Goal: Transaction & Acquisition: Obtain resource

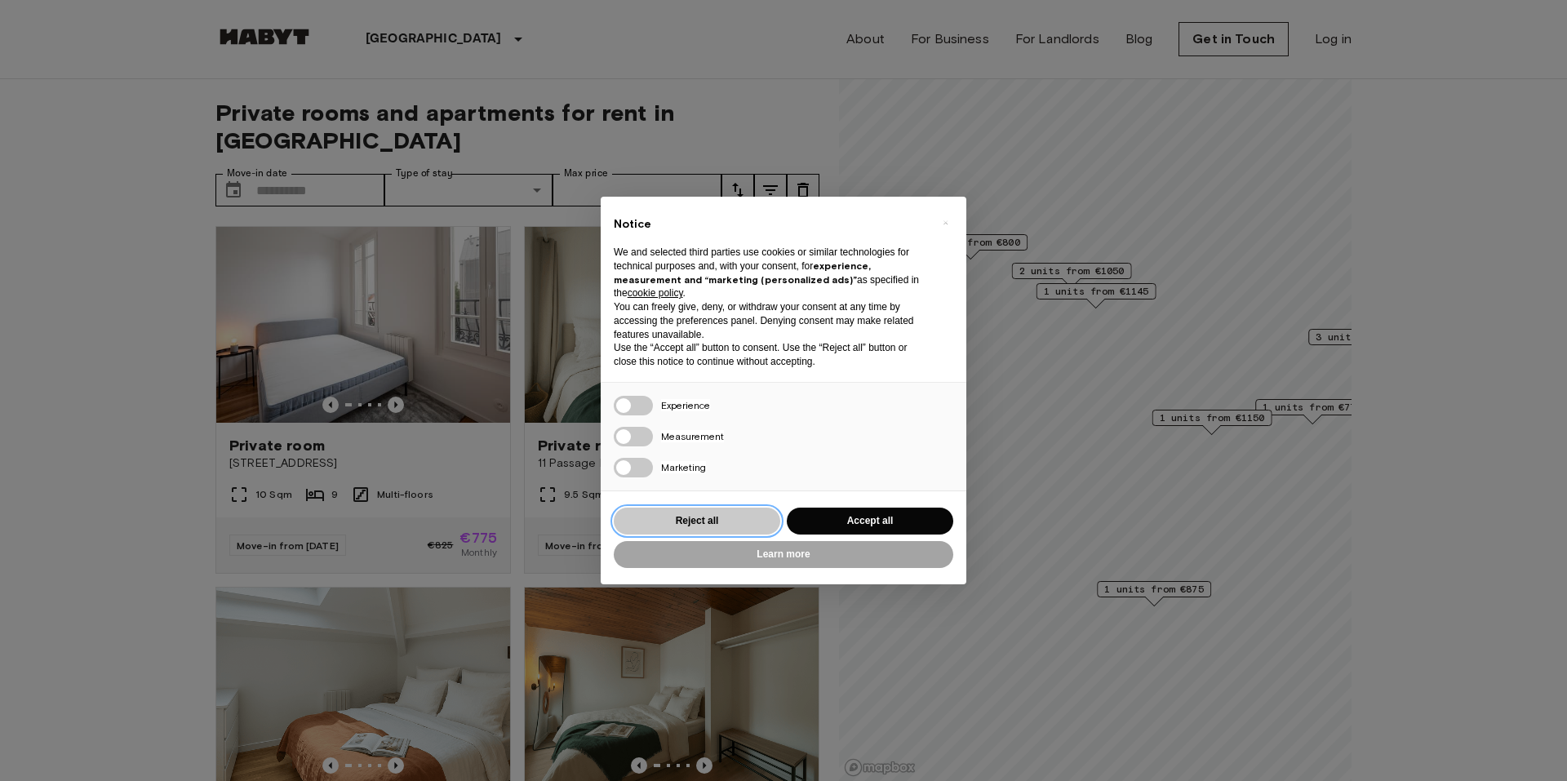
click at [703, 516] on button "Reject all" at bounding box center [697, 521] width 166 height 27
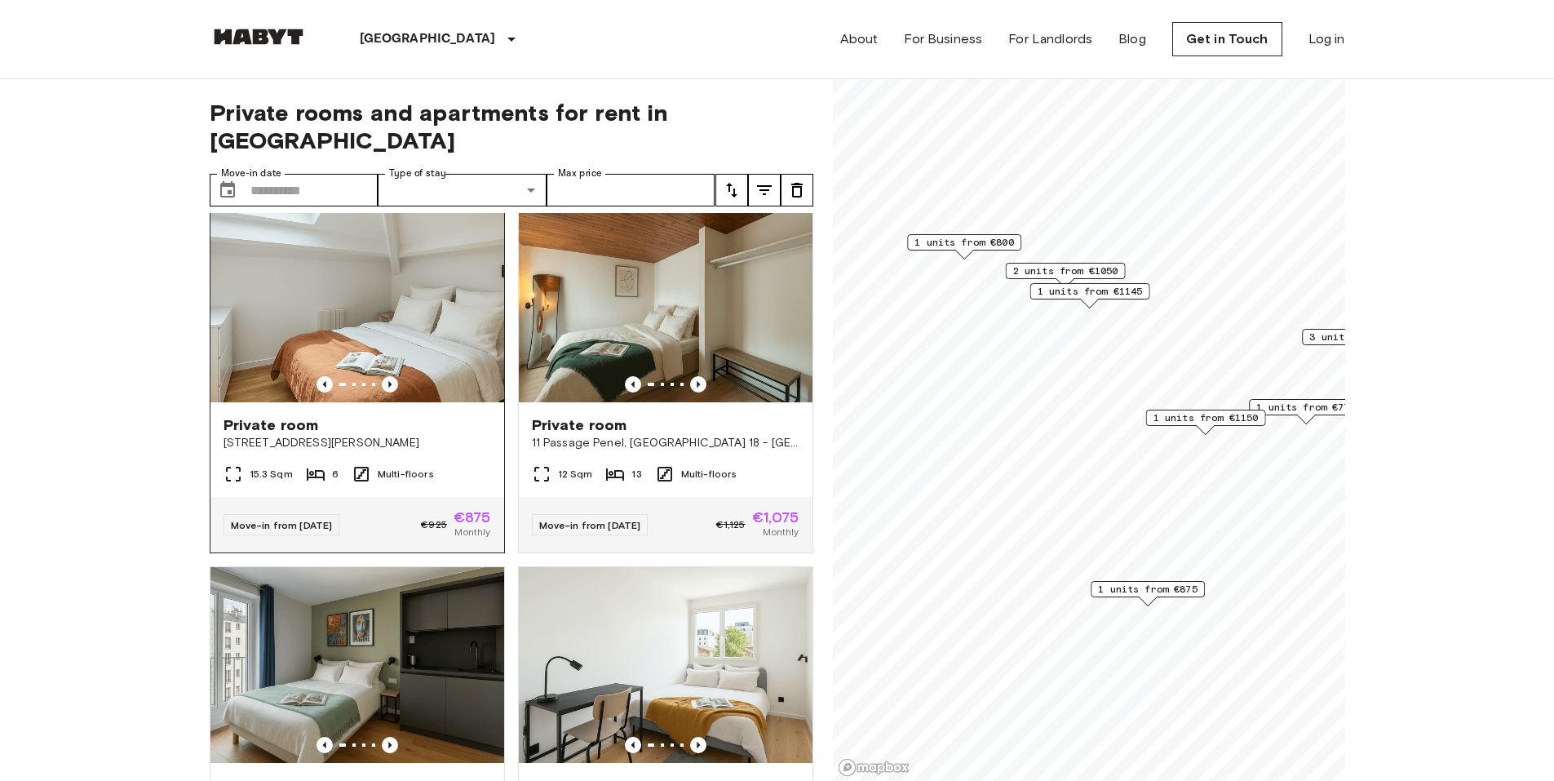
scroll to position [761, 0]
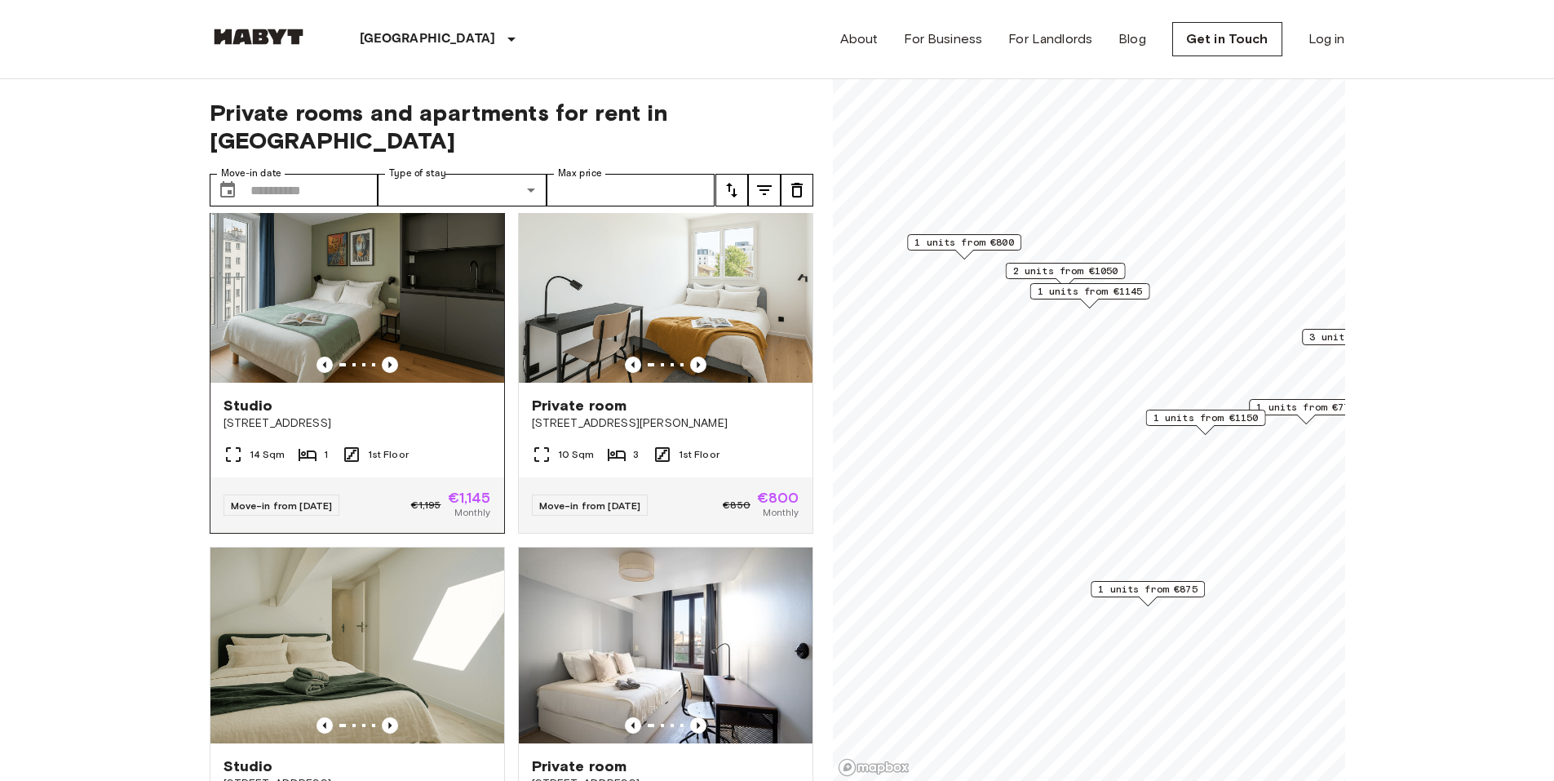
click at [344, 297] on img at bounding box center [358, 285] width 294 height 196
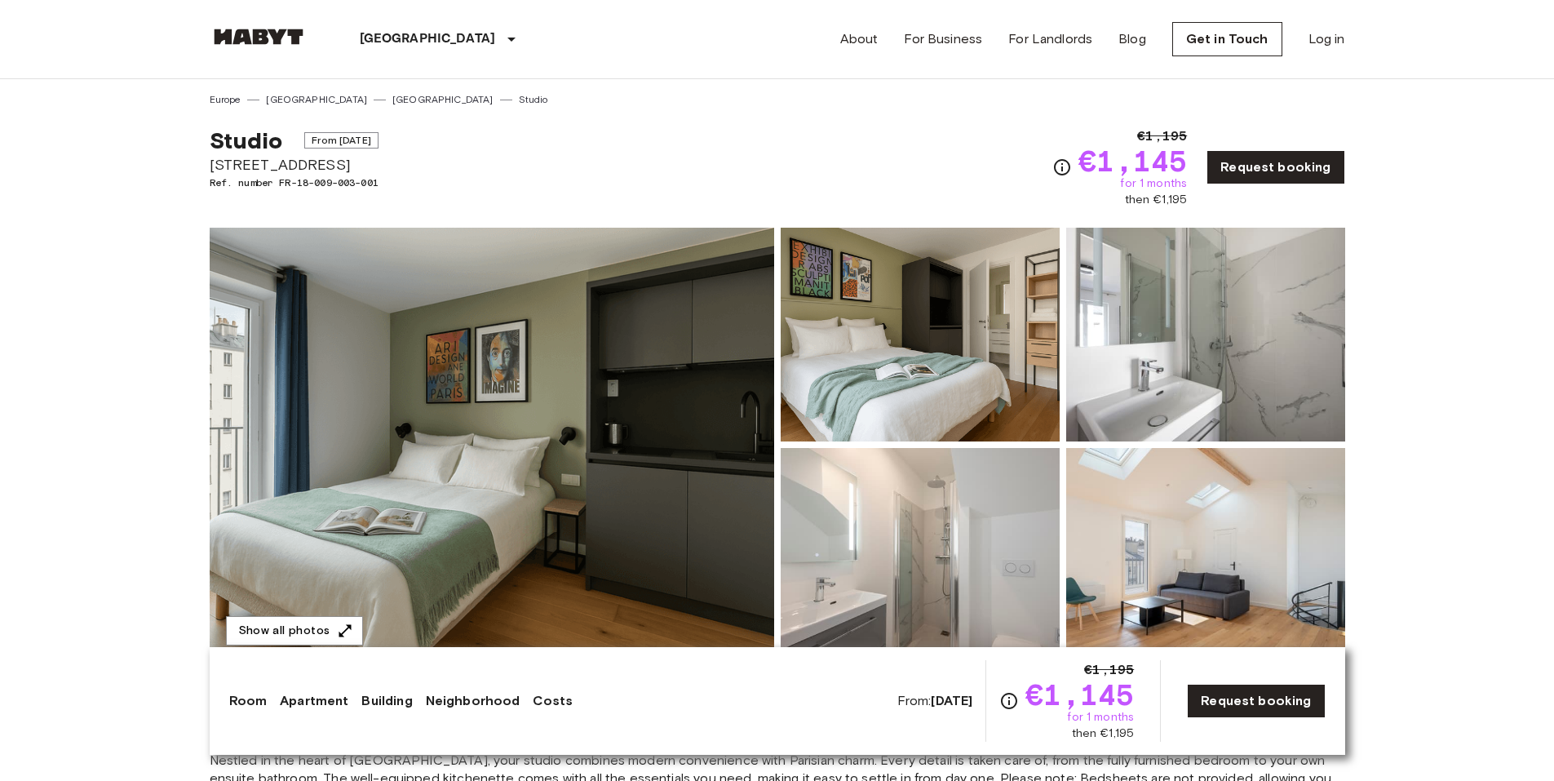
click at [918, 555] on img at bounding box center [920, 555] width 279 height 214
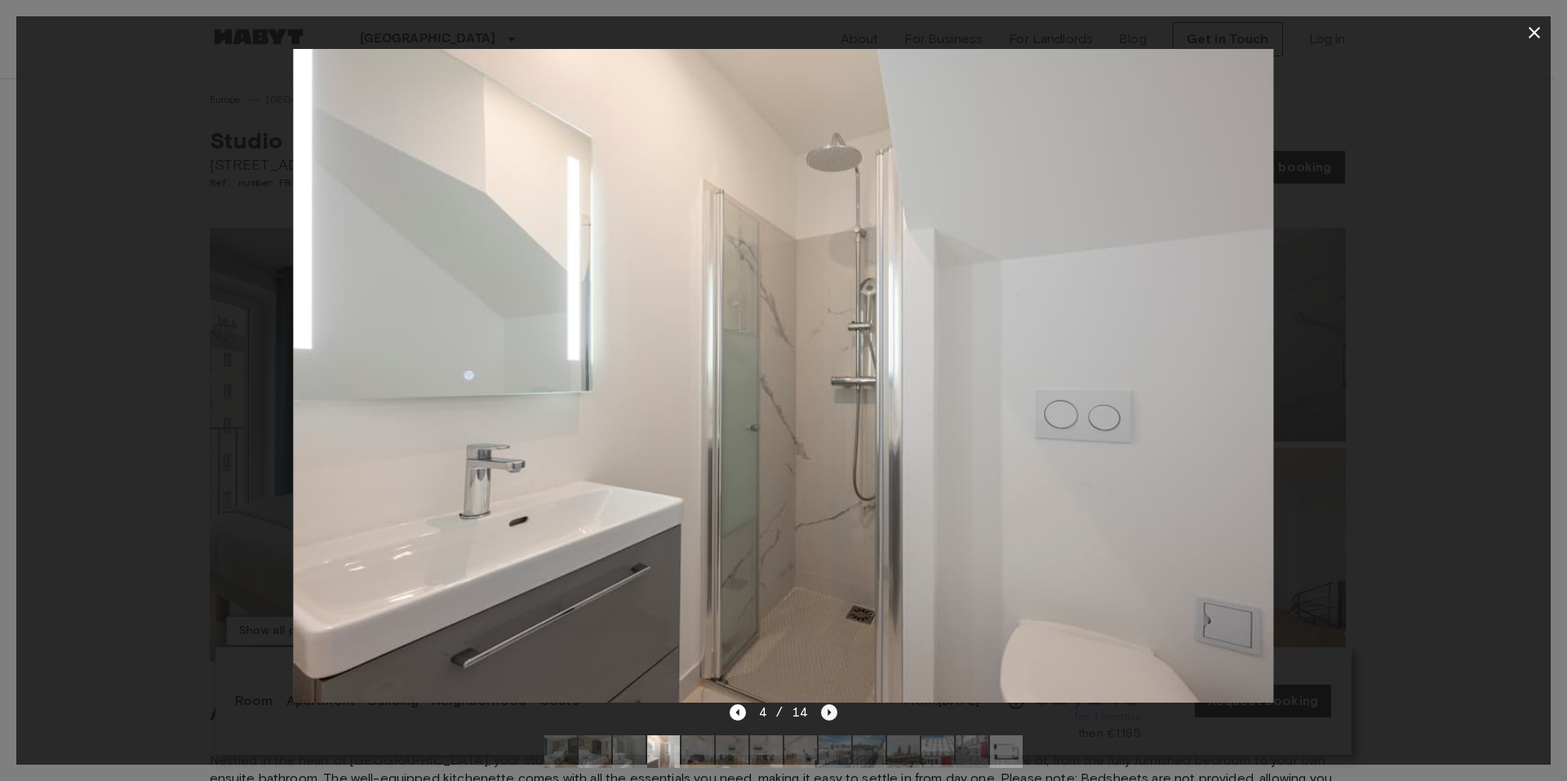
click at [831, 707] on icon "Next image" at bounding box center [829, 712] width 16 height 16
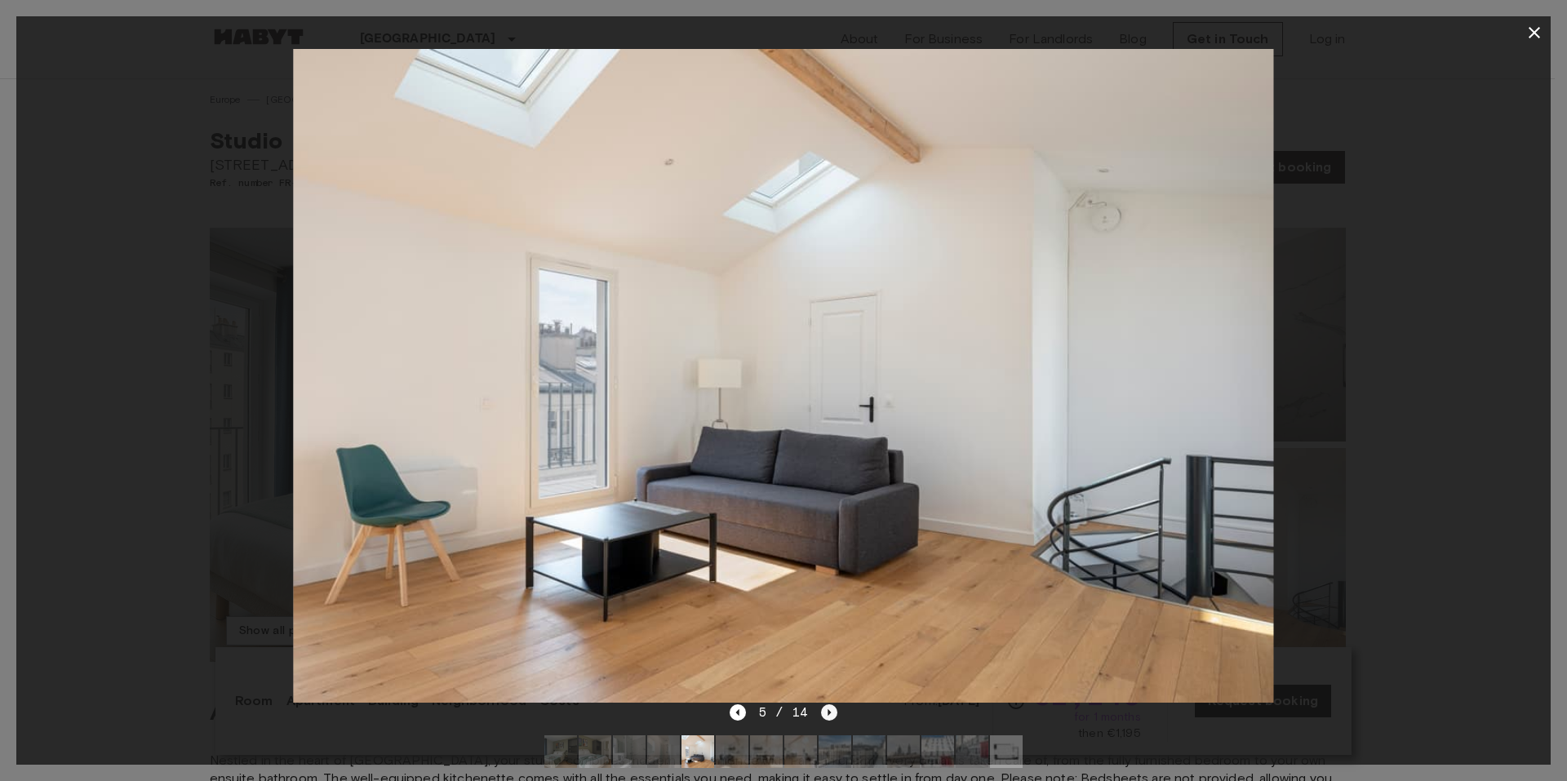
click at [831, 707] on icon "Next image" at bounding box center [829, 712] width 16 height 16
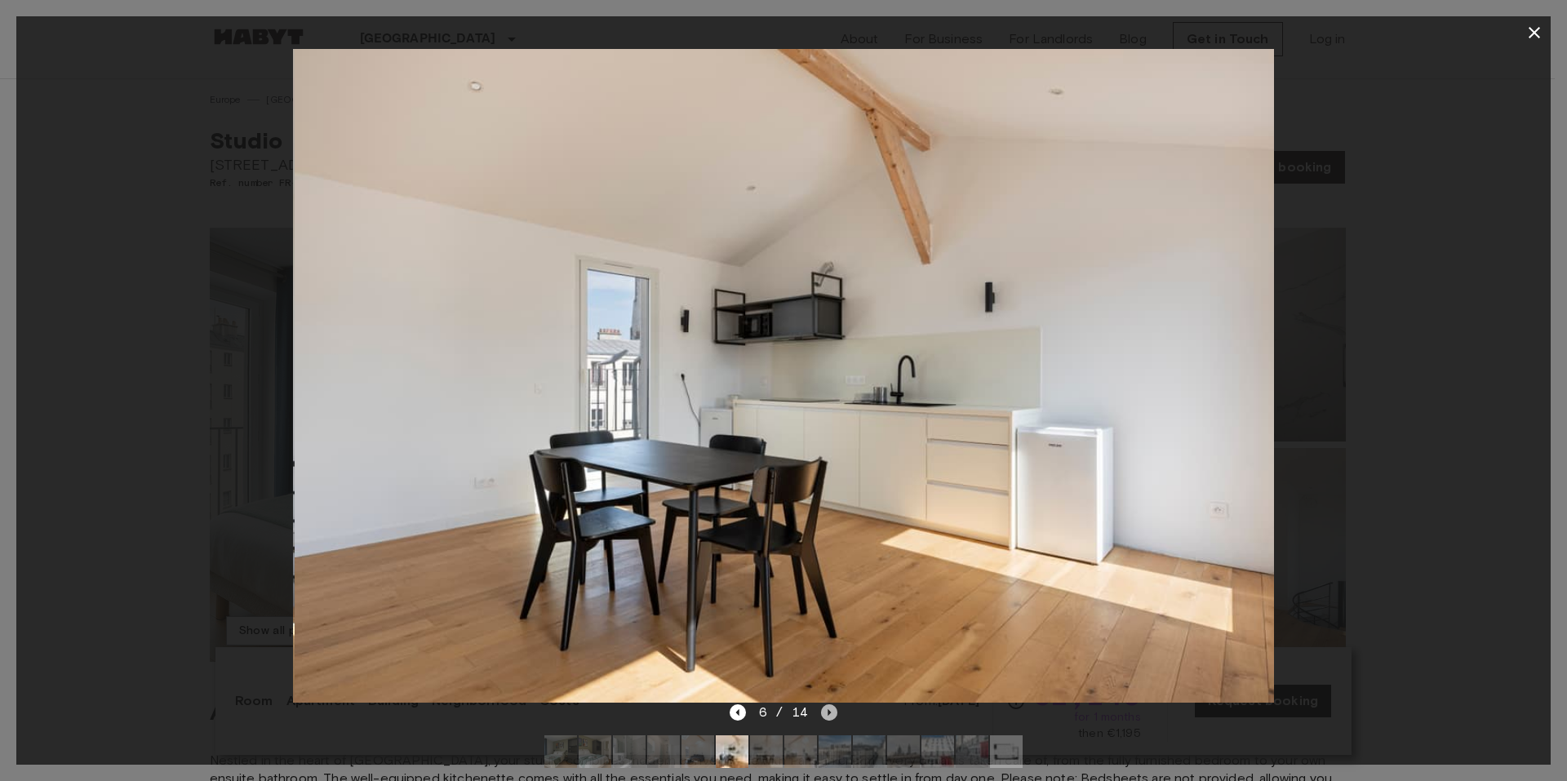
click at [831, 707] on icon "Next image" at bounding box center [829, 712] width 16 height 16
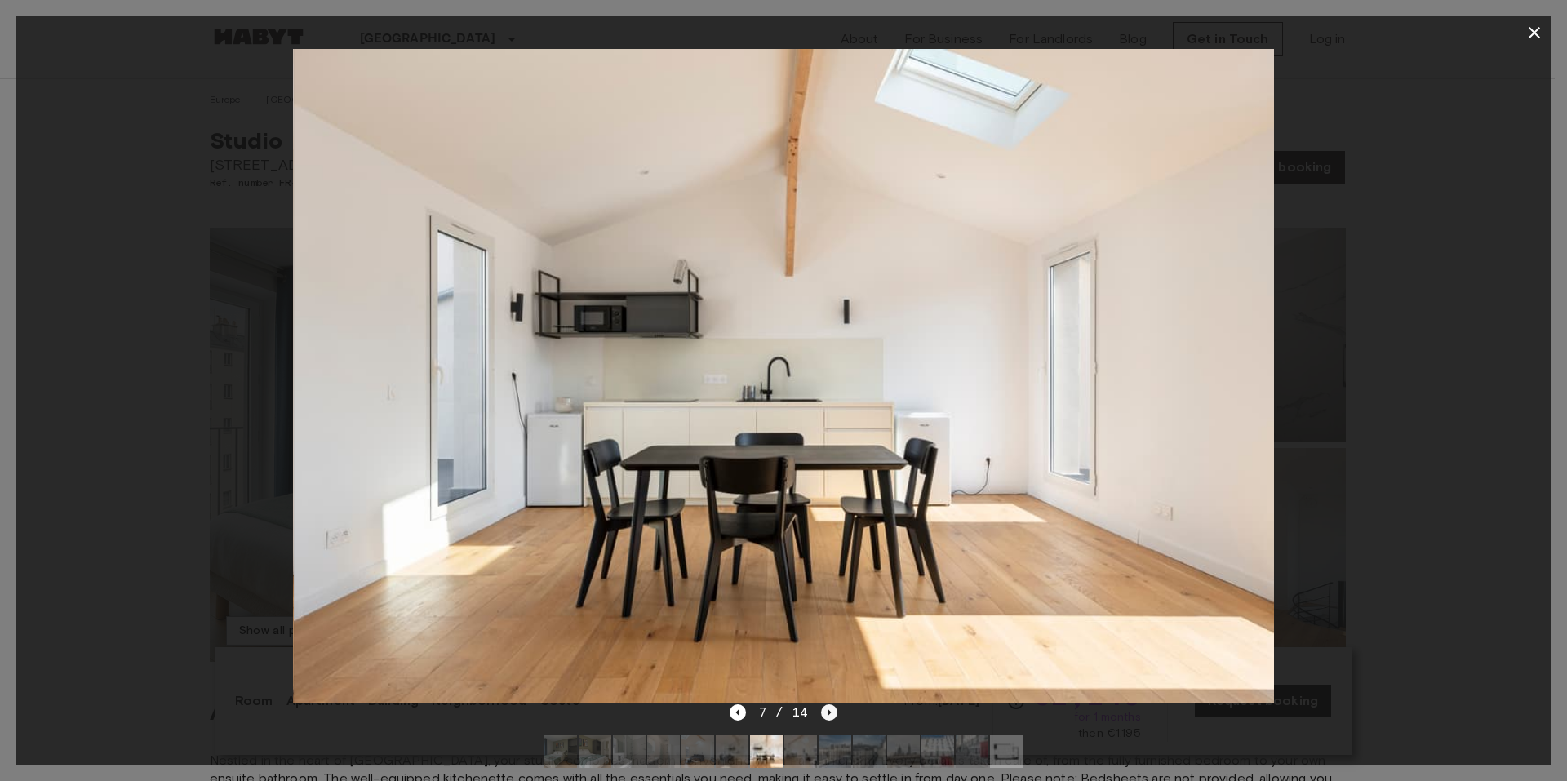
click at [831, 707] on icon "Next image" at bounding box center [829, 712] width 16 height 16
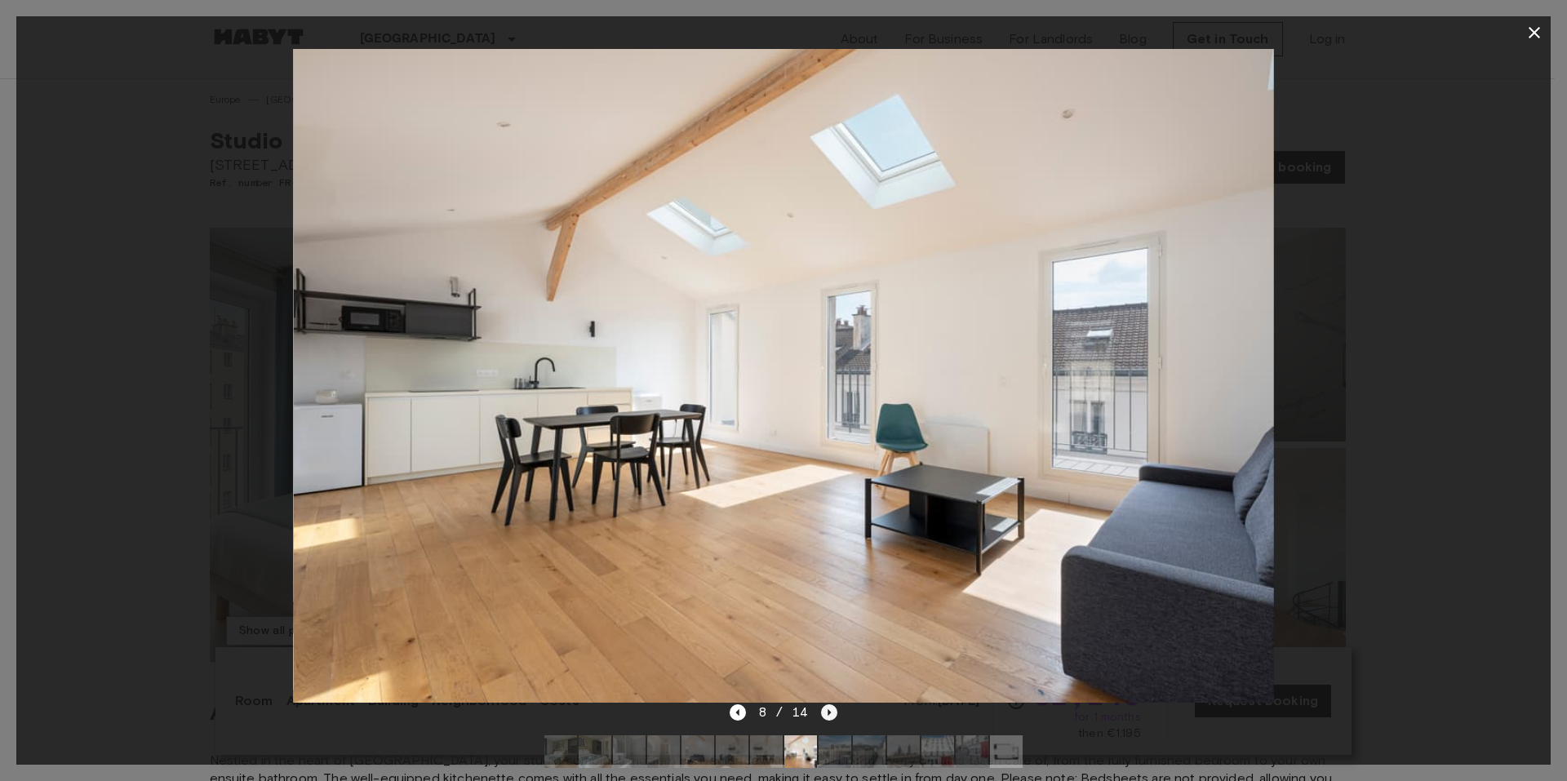
click at [831, 707] on icon "Next image" at bounding box center [829, 712] width 16 height 16
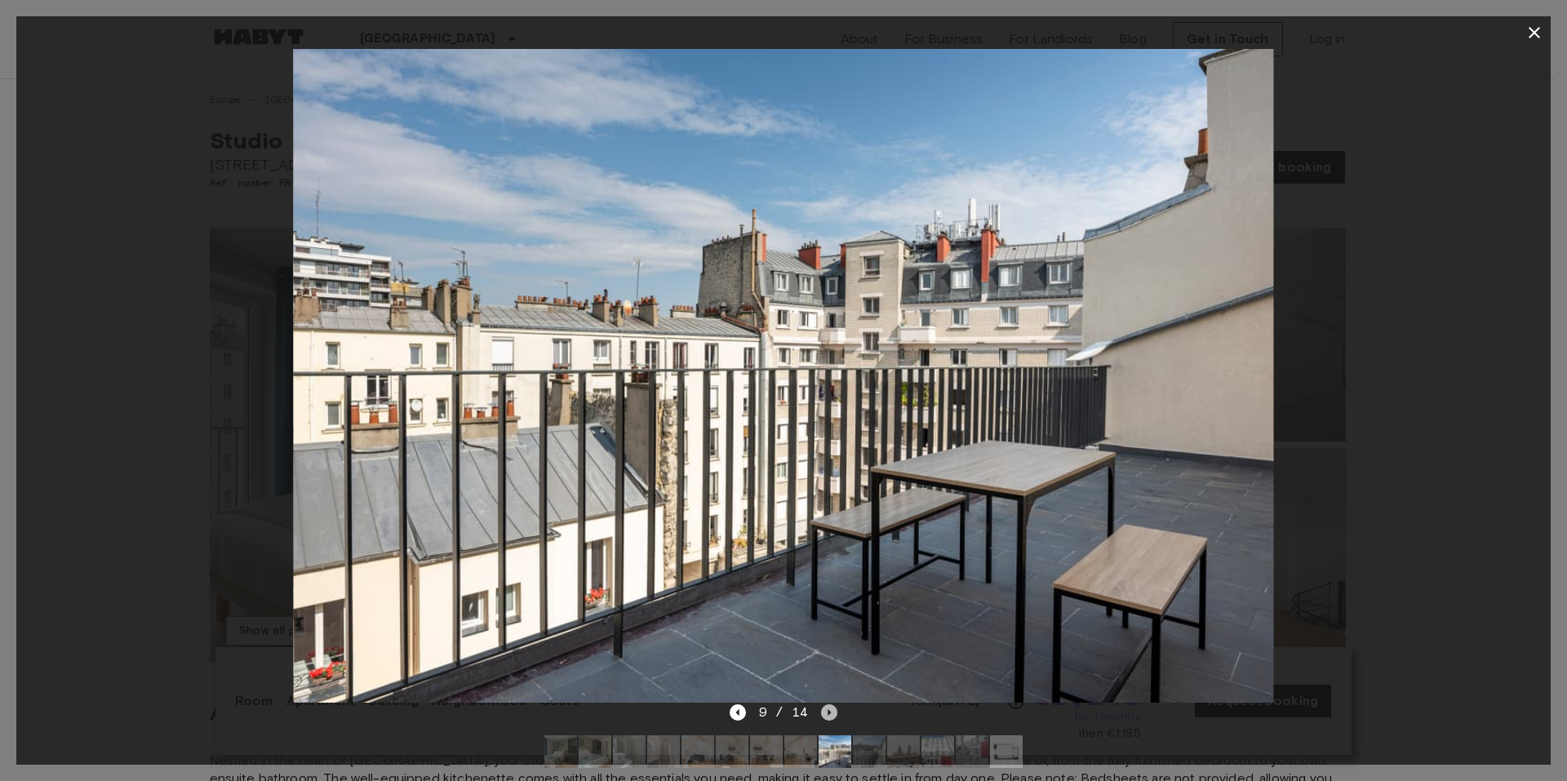
click at [831, 707] on icon "Next image" at bounding box center [829, 712] width 16 height 16
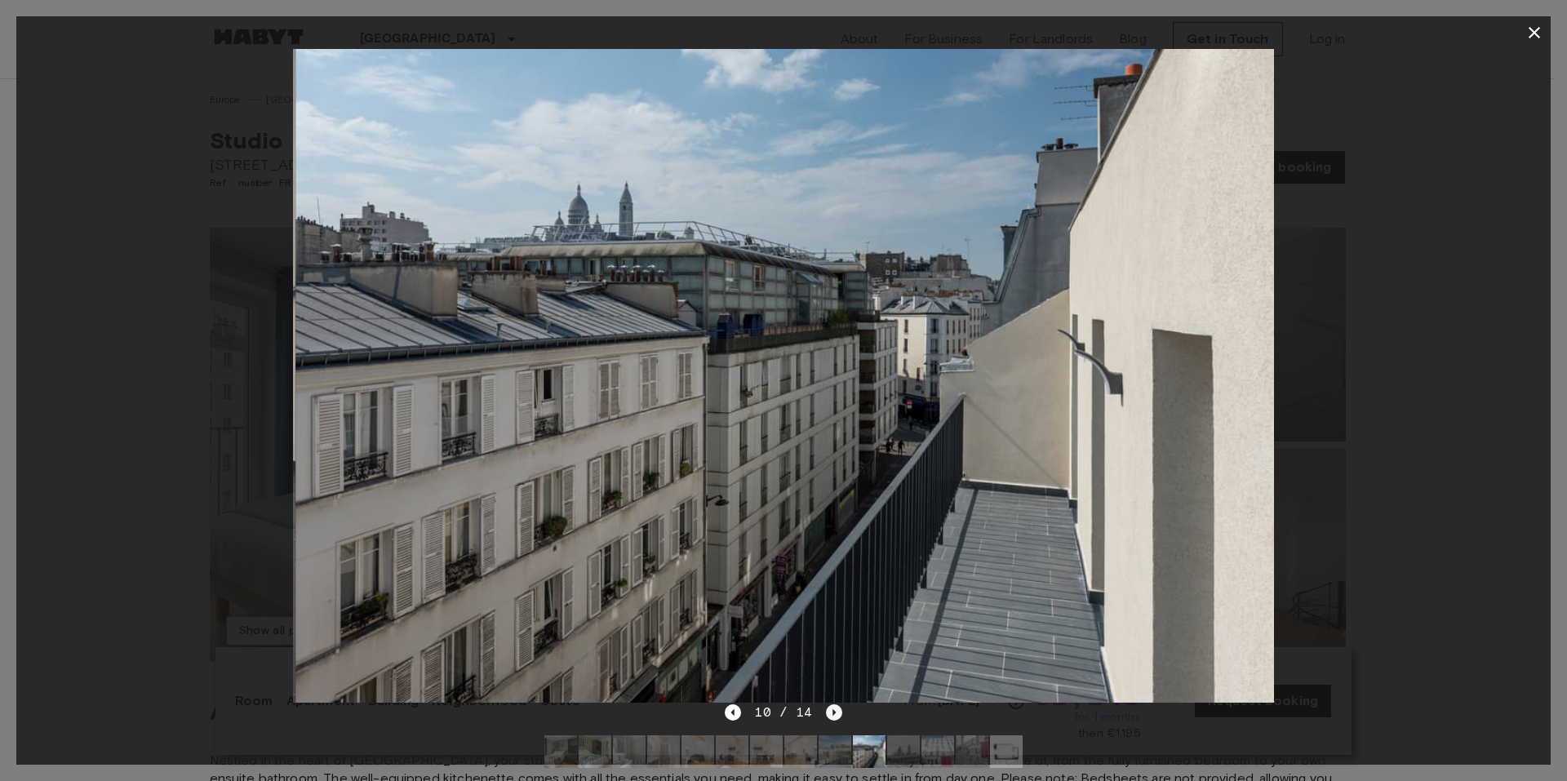
click at [831, 707] on icon "Next image" at bounding box center [834, 712] width 16 height 16
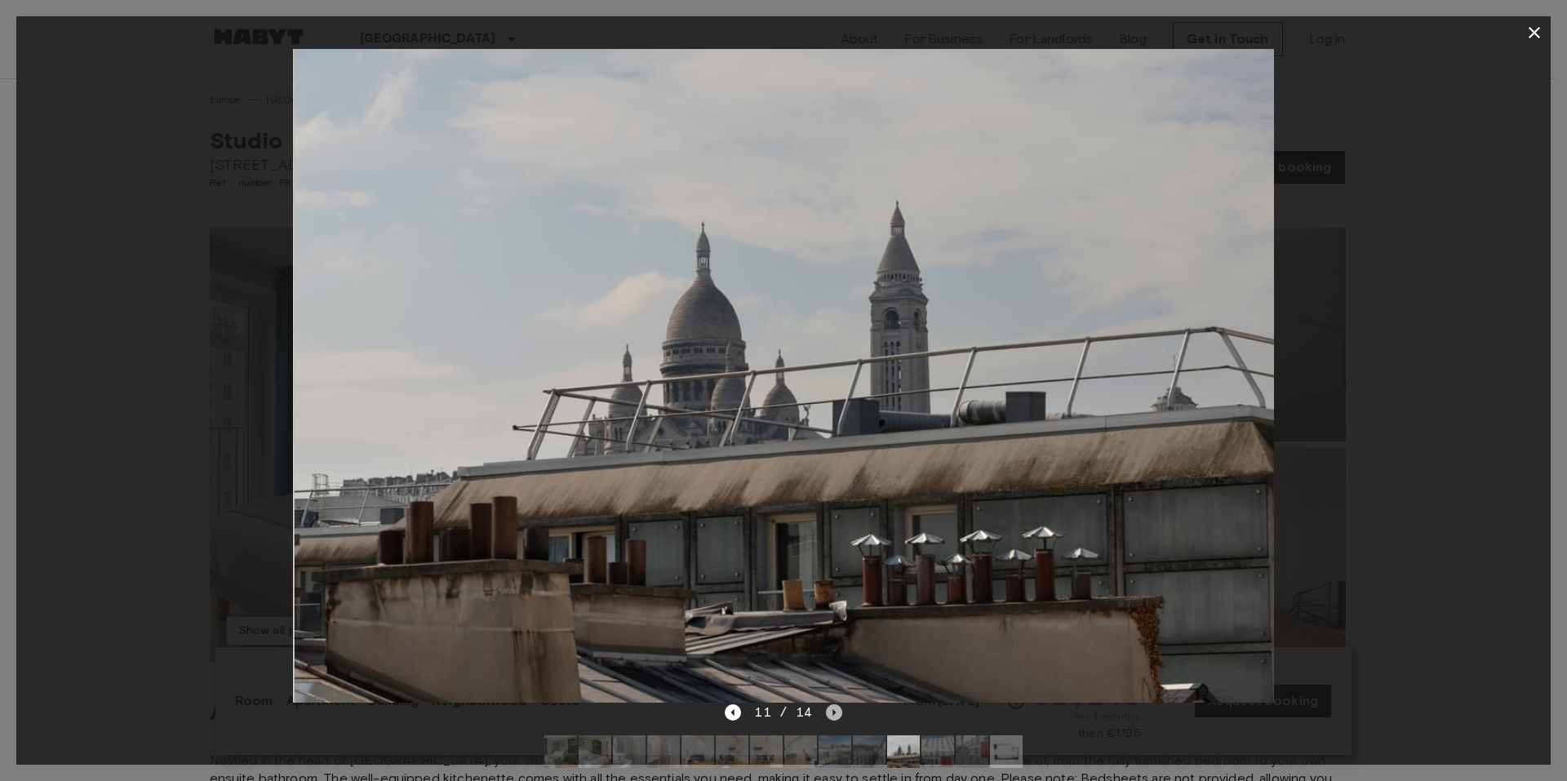
click at [831, 707] on icon "Next image" at bounding box center [834, 712] width 16 height 16
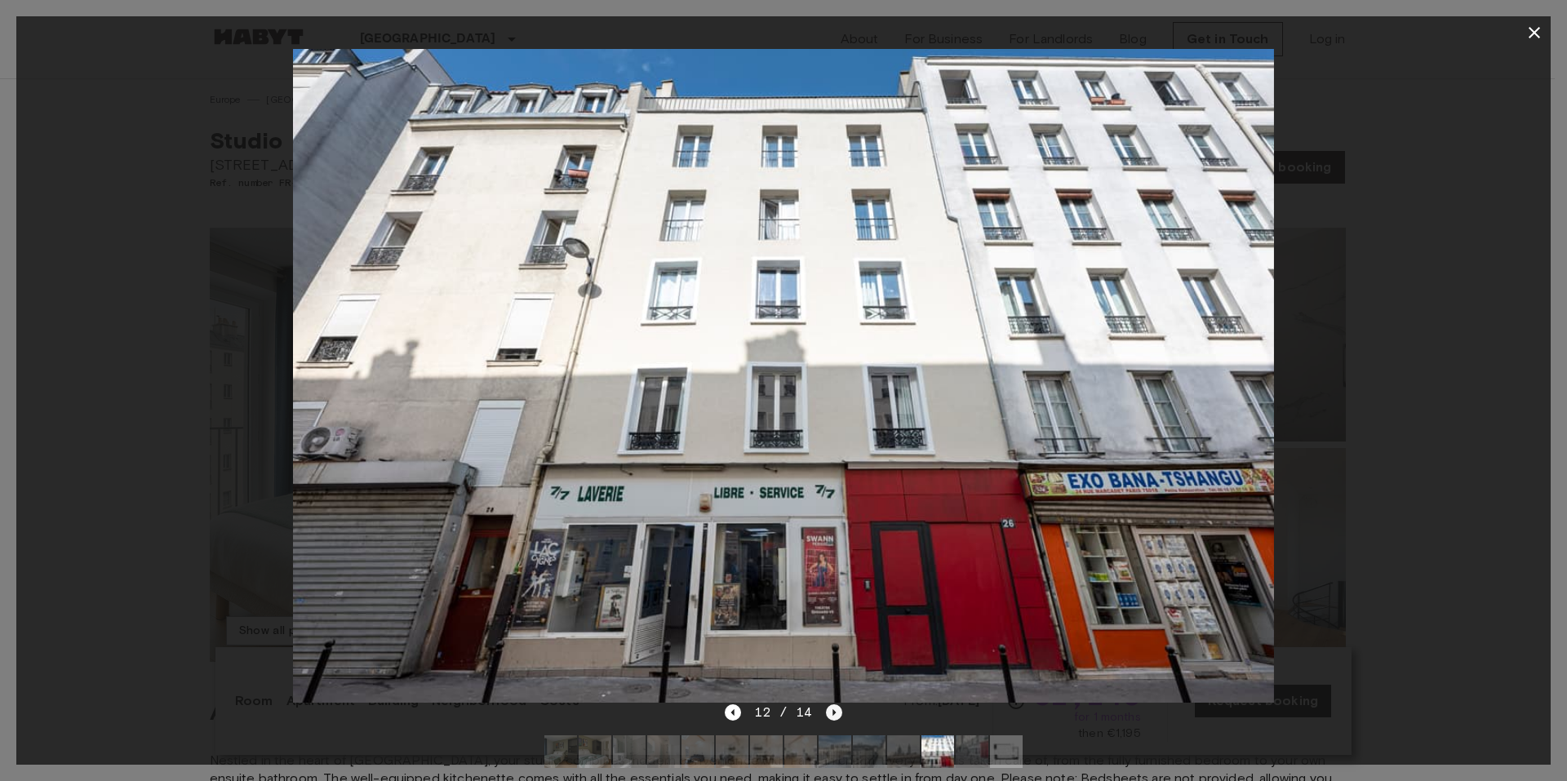
click at [831, 707] on icon "Next image" at bounding box center [834, 712] width 16 height 16
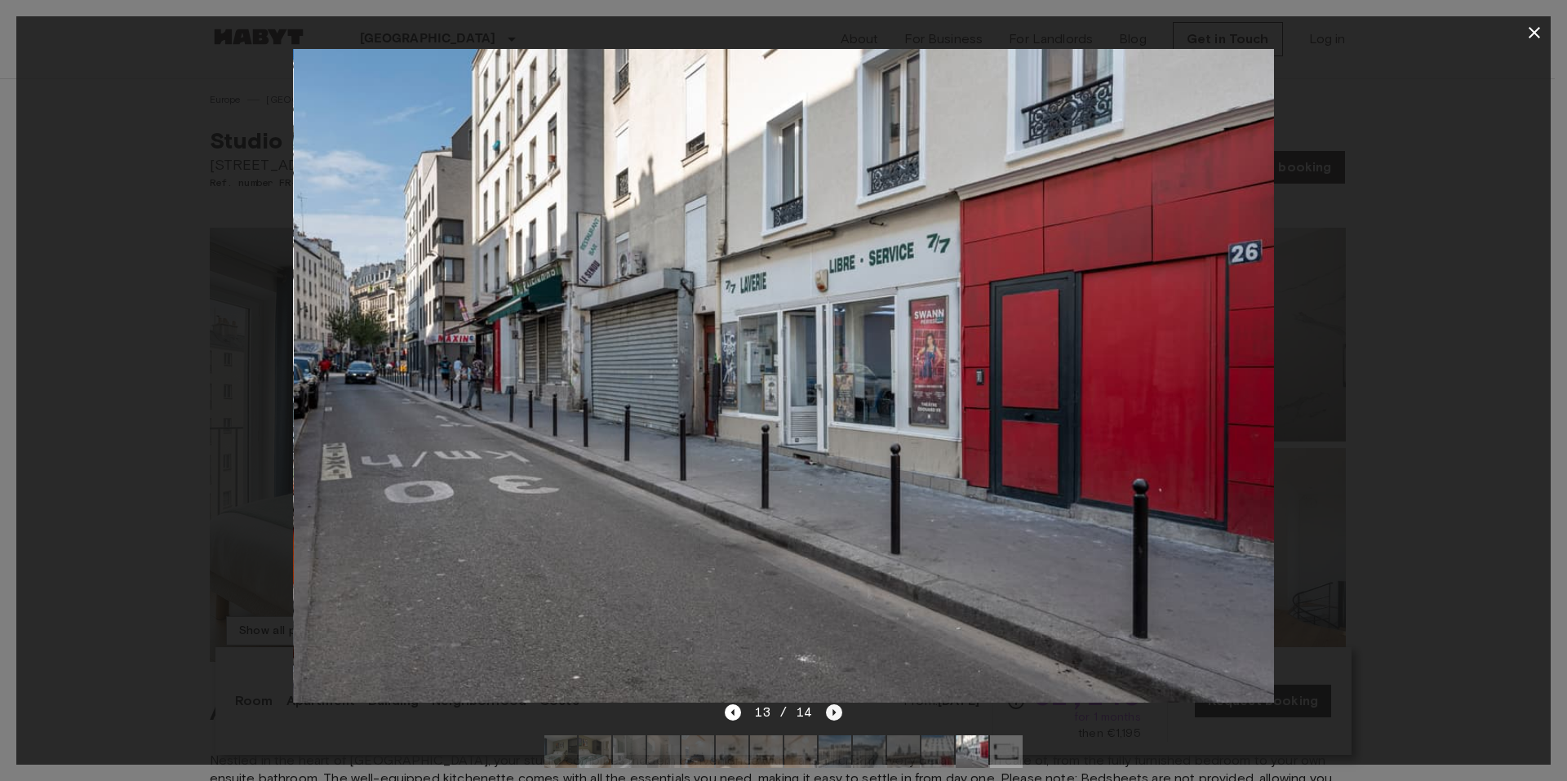
click at [831, 707] on icon "Next image" at bounding box center [834, 712] width 16 height 16
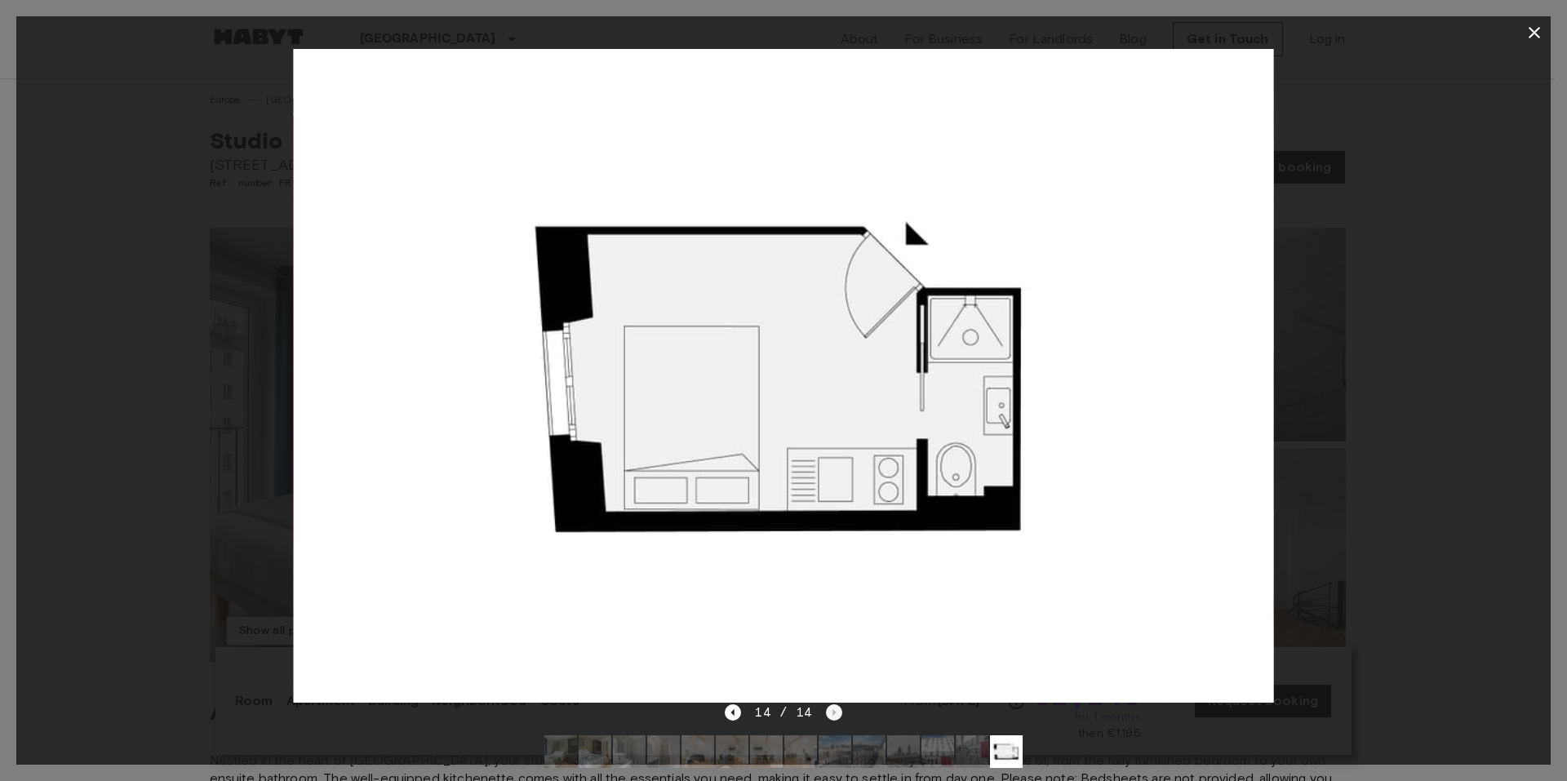
click at [831, 707] on div "14 / 14" at bounding box center [783, 713] width 117 height 20
click at [736, 716] on icon "Previous image" at bounding box center [733, 712] width 16 height 16
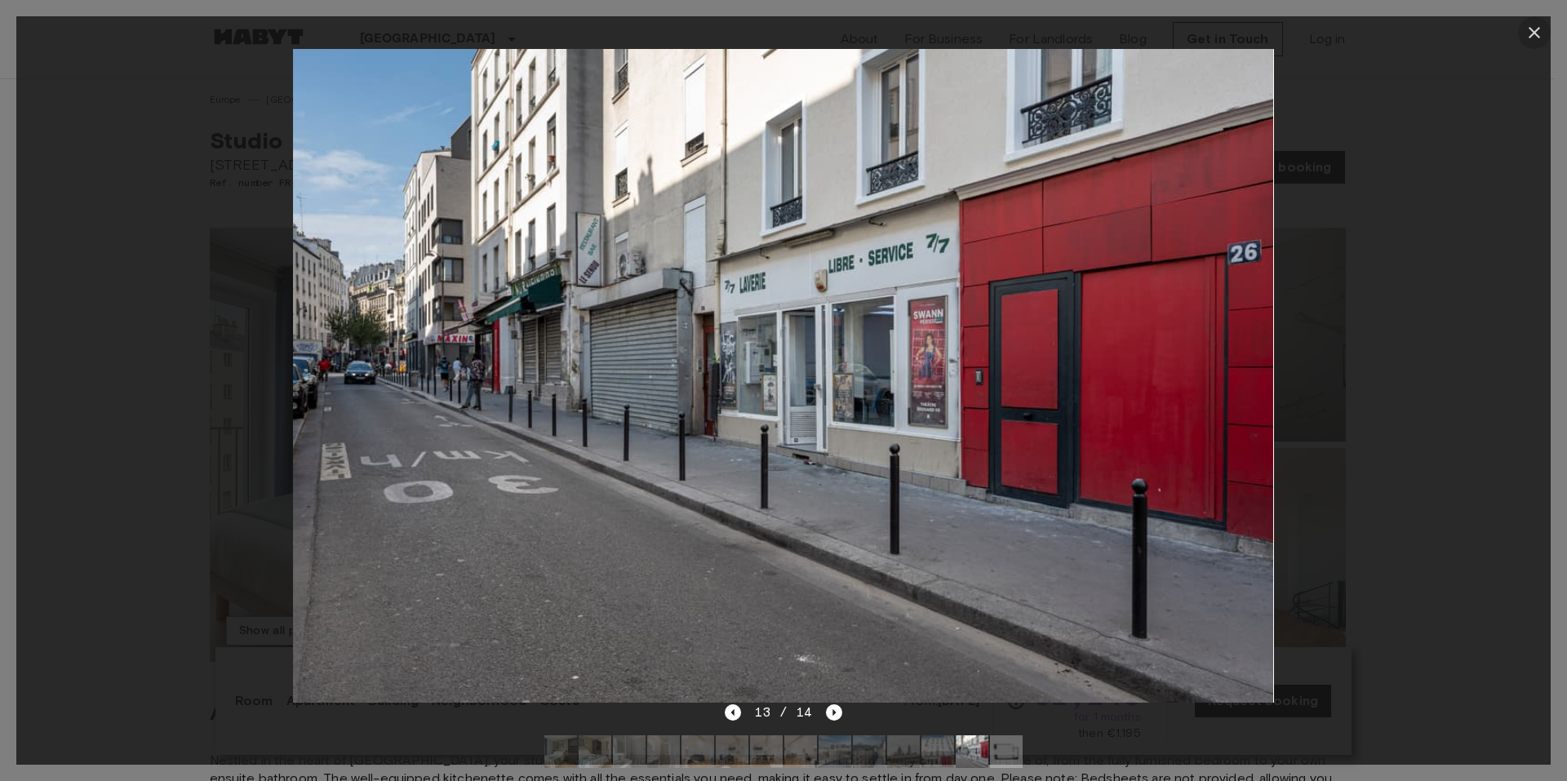
click at [1534, 26] on icon "button" at bounding box center [1534, 33] width 20 height 20
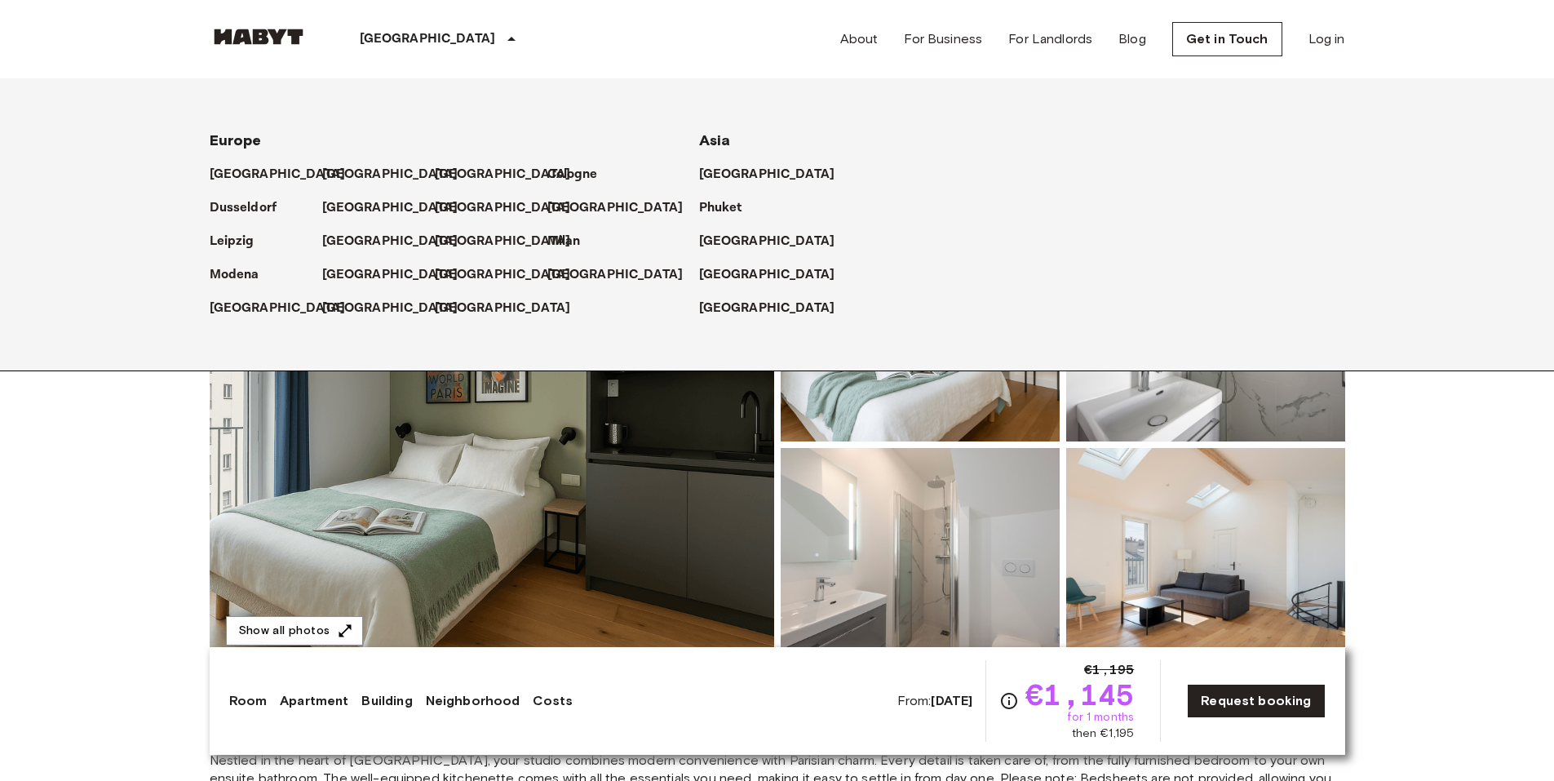
click at [379, 34] on p "[GEOGRAPHIC_DATA]" at bounding box center [428, 39] width 136 height 20
click at [455, 270] on p "[GEOGRAPHIC_DATA]" at bounding box center [506, 275] width 136 height 20
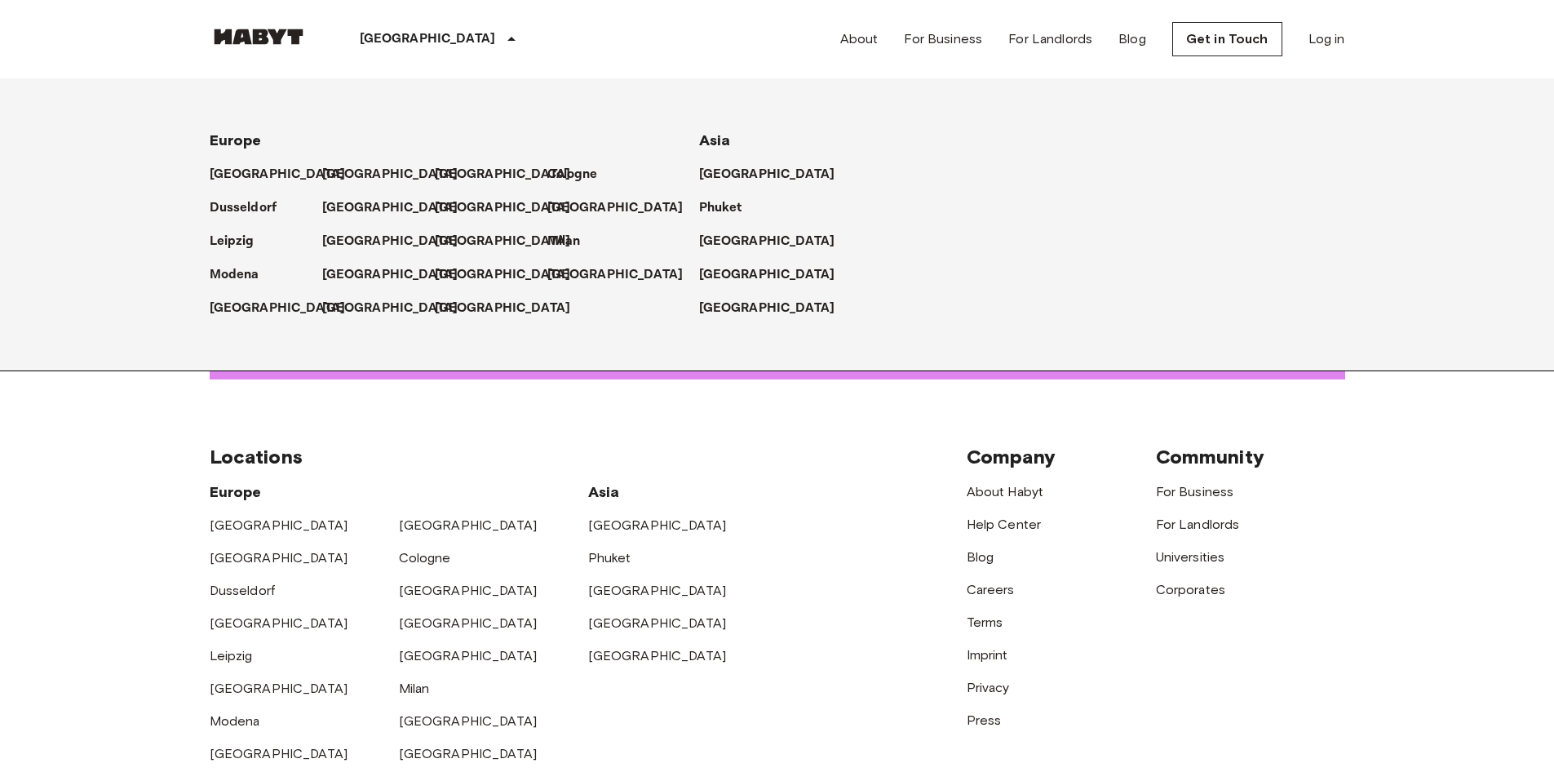
scroll to position [2581, 0]
